Goal: Ask a question

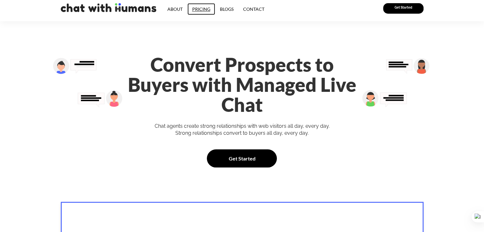
click at [197, 9] on link "Pricing" at bounding box center [201, 9] width 28 height 12
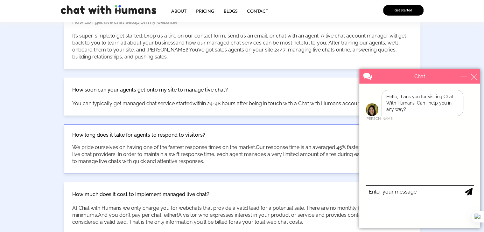
scroll to position [637, 0]
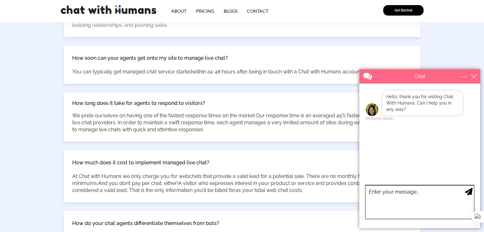
click at [415, 199] on textarea "type your message" at bounding box center [420, 202] width 108 height 33
type textarea "hi"
type textarea "this is [PERSON_NAME]"
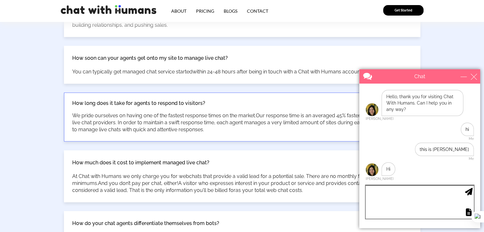
scroll to position [668, 0]
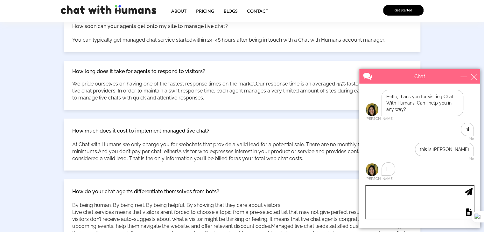
click at [384, 193] on textarea "type your message" at bounding box center [420, 202] width 108 height 33
type textarea "what does your company do?"
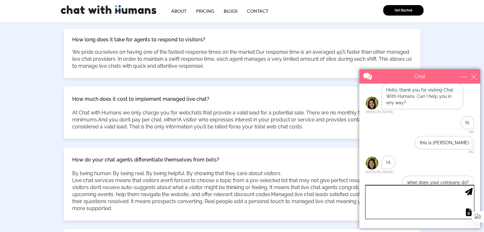
scroll to position [0, 0]
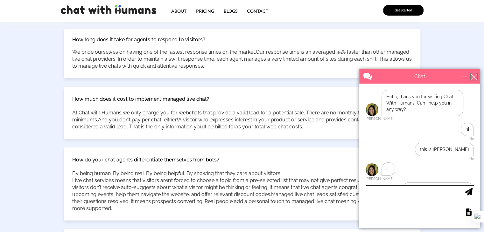
click at [473, 75] on div "close" at bounding box center [474, 77] width 6 height 6
type input "Continue Chat"
type input "End Chat"
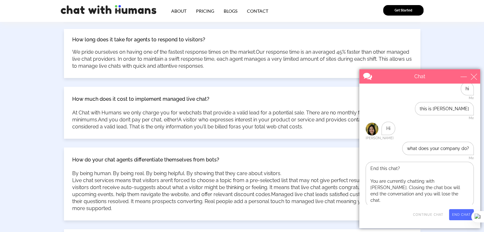
click at [475, 72] on div "Chat" at bounding box center [419, 76] width 121 height 14
click at [475, 75] on div "close" at bounding box center [474, 77] width 6 height 6
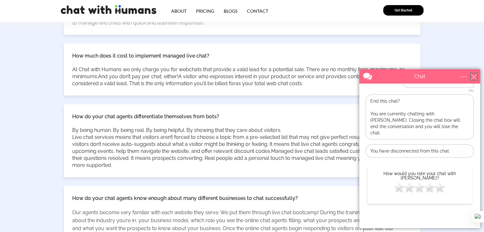
scroll to position [796, 0]
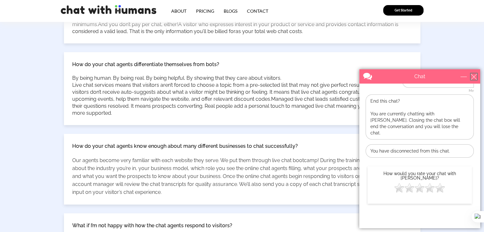
click at [473, 74] on div "close" at bounding box center [474, 77] width 6 height 6
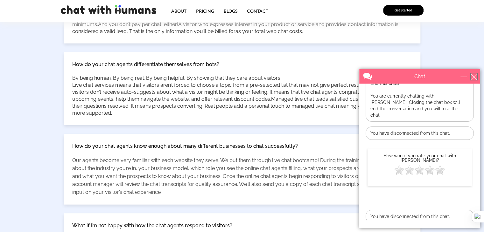
click at [476, 77] on div "close" at bounding box center [474, 77] width 6 height 6
